Goal: Task Accomplishment & Management: Manage account settings

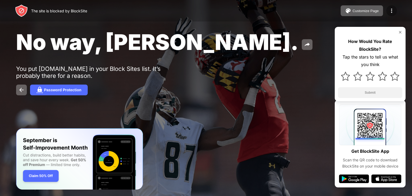
click at [391, 8] on img at bounding box center [392, 11] width 6 height 6
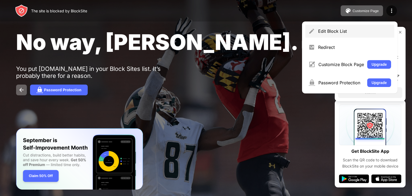
click at [321, 26] on div "Edit Block List" at bounding box center [349, 31] width 89 height 13
